Goal: Find specific page/section

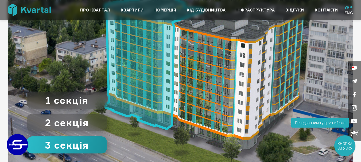
scroll to position [430, 0]
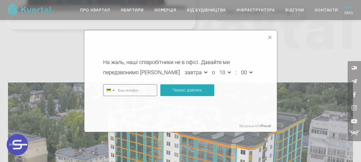
click at [336, 14] on div "Віртуальна АТС На жаль, наші співробітники не в офісі. Давайте ми передзвонимо …" at bounding box center [180, 81] width 361 height 162
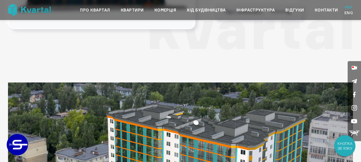
type input "+380"
click at [335, 11] on link "Контакти" at bounding box center [326, 10] width 23 height 6
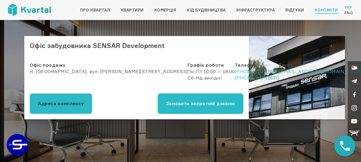
click at [67, 104] on button "Адреса комплексу" at bounding box center [61, 104] width 63 height 21
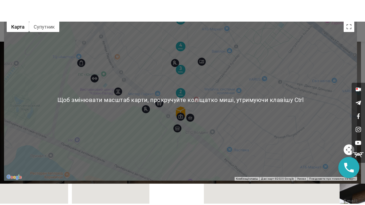
scroll to position [15, 0]
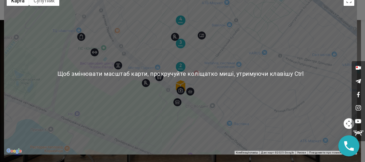
click at [302, 58] on div at bounding box center [180, 74] width 353 height 162
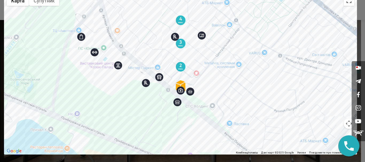
click at [344, 1] on button "Перемкнути повноекранний режим" at bounding box center [349, 0] width 11 height 11
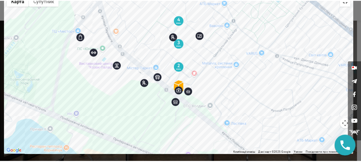
scroll to position [0, 0]
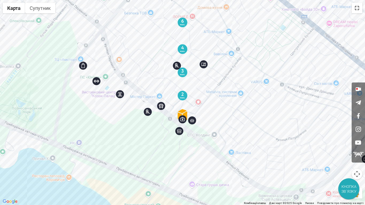
click at [358, 10] on button "Перемкнути повноекранний режим" at bounding box center [357, 8] width 11 height 11
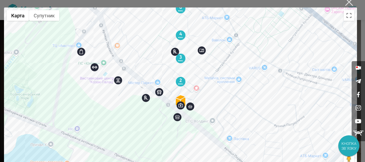
click at [348, 2] on button "×" at bounding box center [349, 2] width 10 height 10
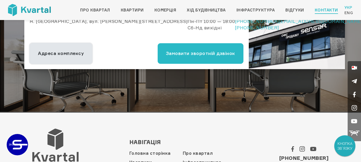
scroll to position [88, 0]
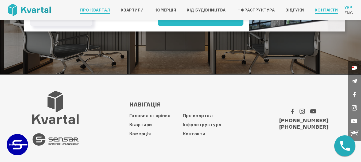
click at [110, 11] on link "Про квартал" at bounding box center [95, 10] width 30 height 6
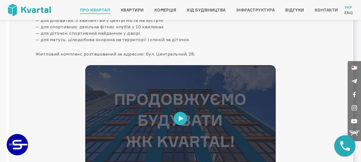
scroll to position [160, 0]
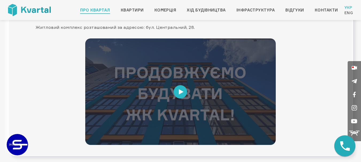
click at [185, 88] on span at bounding box center [180, 91] width 13 height 13
